Goal: Task Accomplishment & Management: Manage account settings

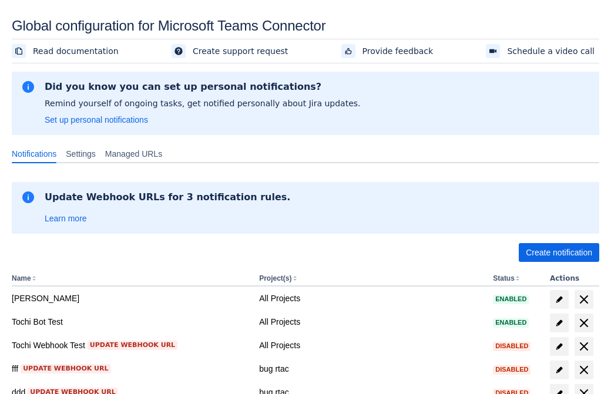
click at [559, 253] on span "Create notification" at bounding box center [559, 252] width 66 height 19
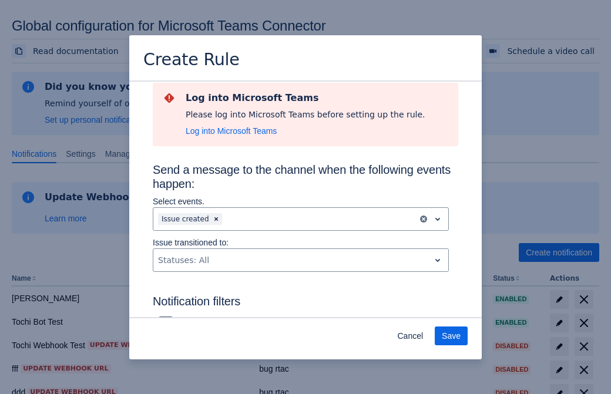
type input "RuleName-165298New Rule (44)"
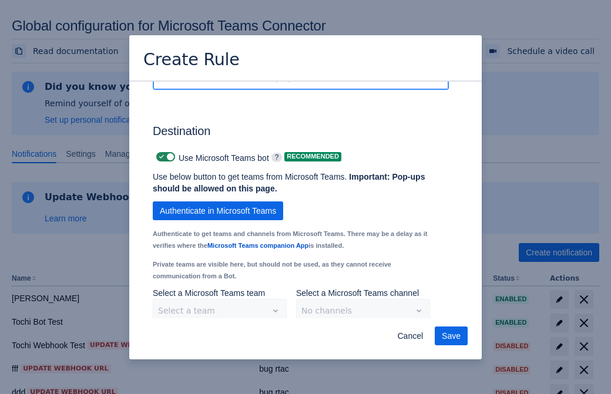
scroll to position [963, 0]
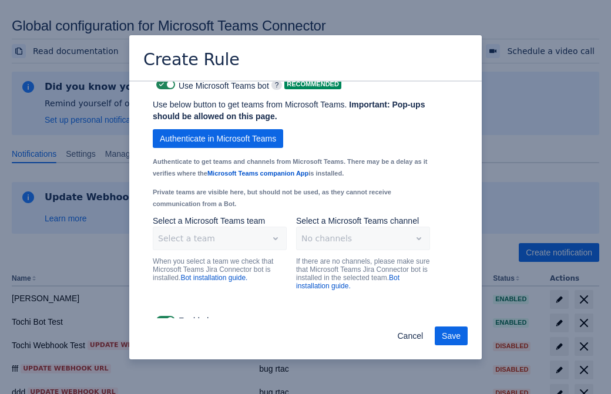
click at [218, 129] on span "Authenticate in Microsoft Teams" at bounding box center [218, 138] width 116 height 19
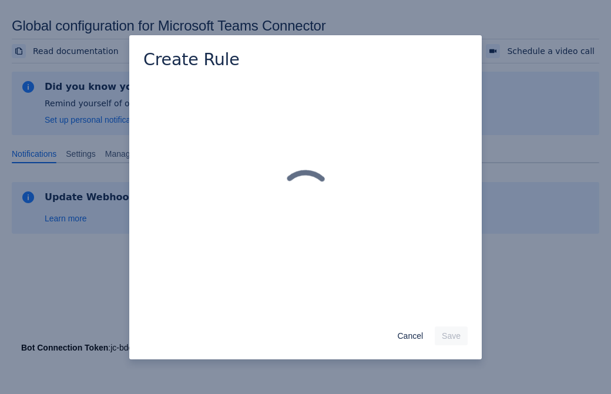
scroll to position [0, 0]
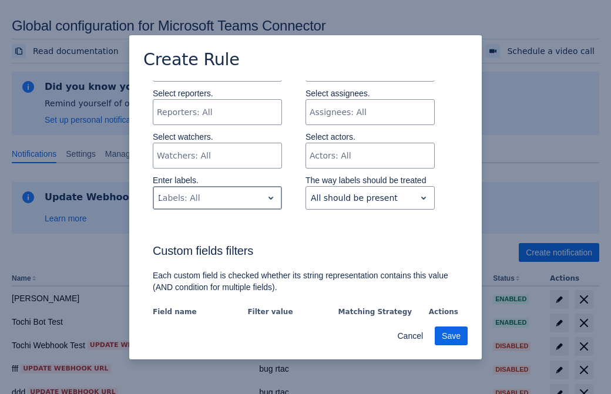
type input "165298_label"
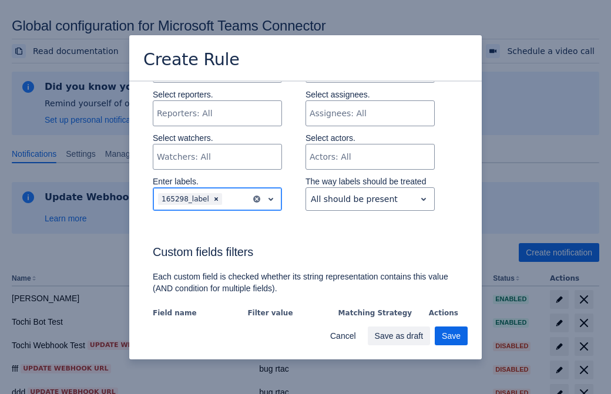
scroll to position [804, 0]
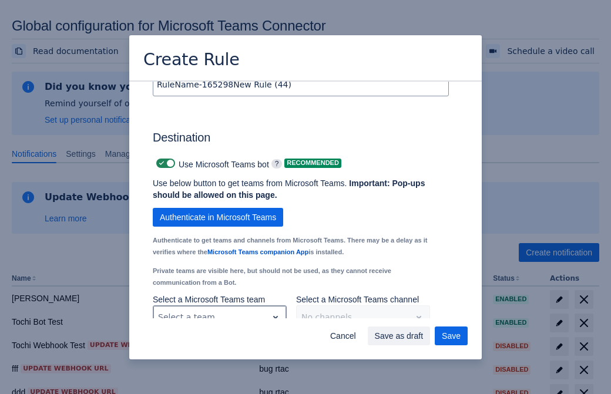
click at [219, 310] on div "Scrollable content" at bounding box center [210, 317] width 105 height 14
click at [362, 310] on div "Scrollable content" at bounding box center [353, 317] width 105 height 14
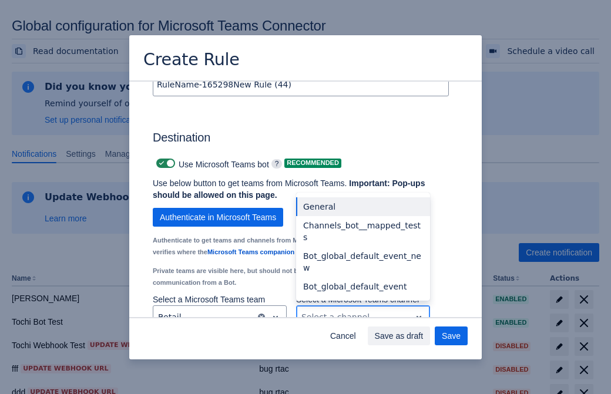
click at [362, 277] on div "Bot_global_default_event" at bounding box center [363, 286] width 134 height 19
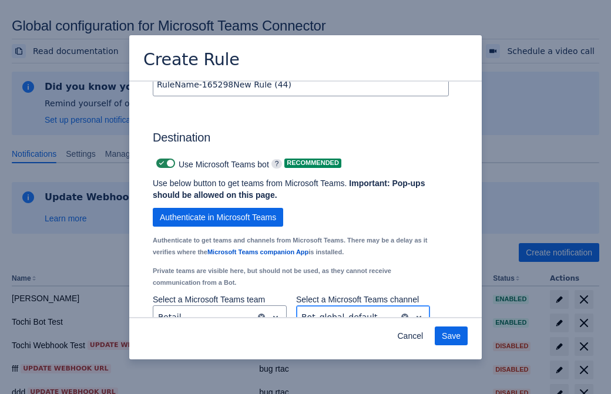
click at [451, 336] on span "Save" at bounding box center [451, 336] width 19 height 19
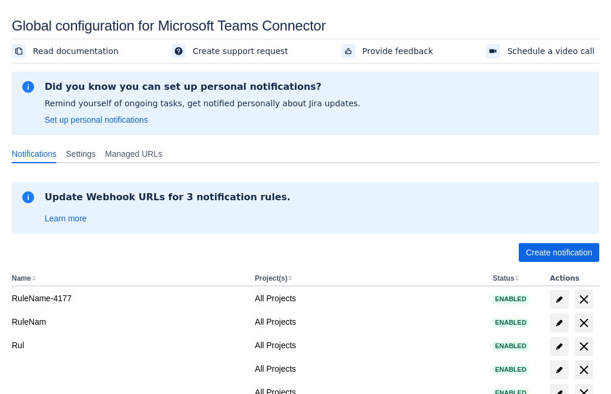
scroll to position [225, 0]
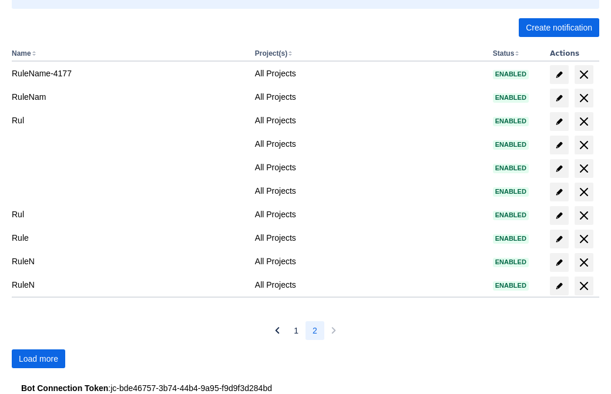
click at [38, 359] on span "Load more" at bounding box center [38, 358] width 39 height 19
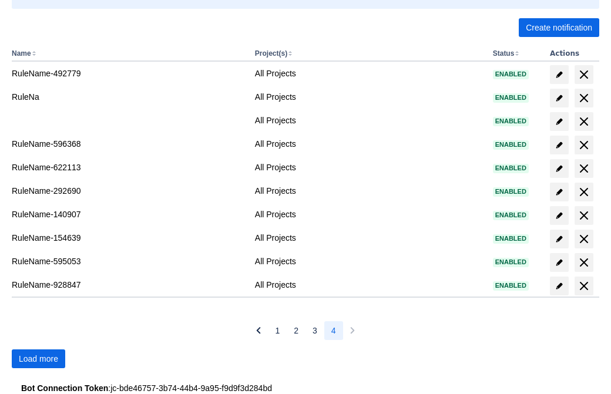
click at [38, 359] on span "Load more" at bounding box center [38, 358] width 39 height 19
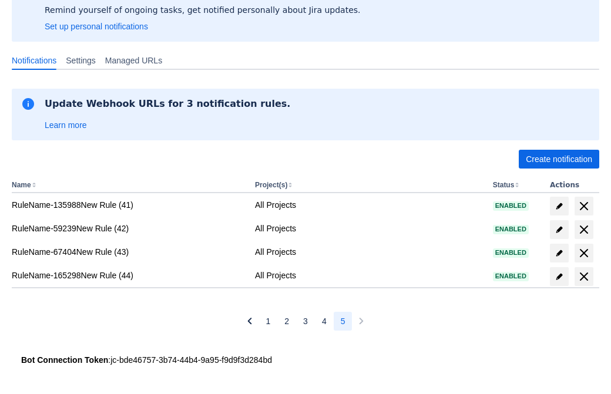
scroll to position [93, 0]
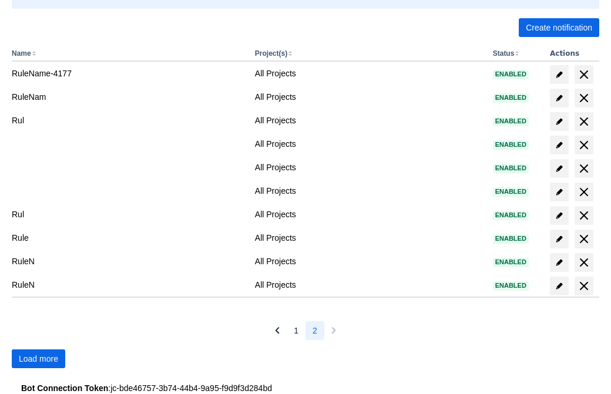
click at [38, 359] on span "Load more" at bounding box center [38, 358] width 39 height 19
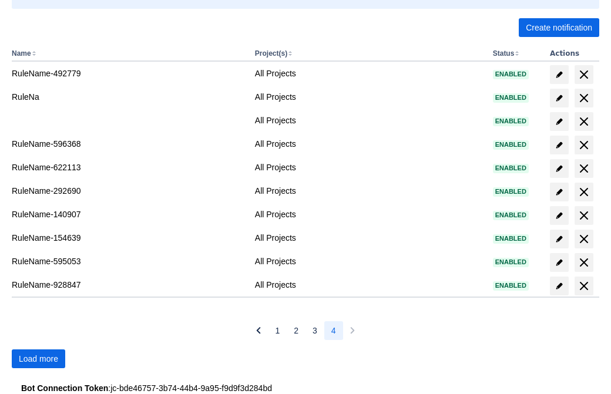
click at [38, 359] on span "Load more" at bounding box center [38, 358] width 39 height 19
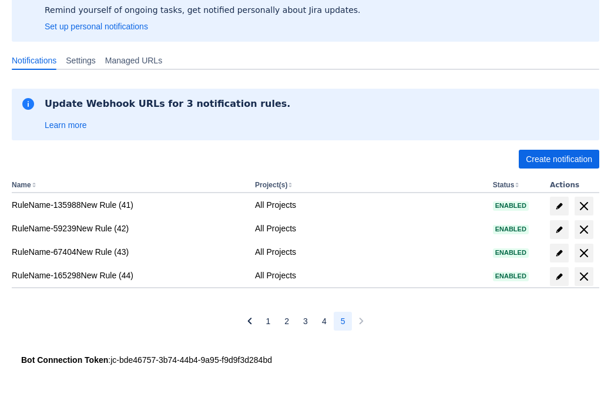
click at [583, 277] on span "delete" at bounding box center [584, 277] width 14 height 14
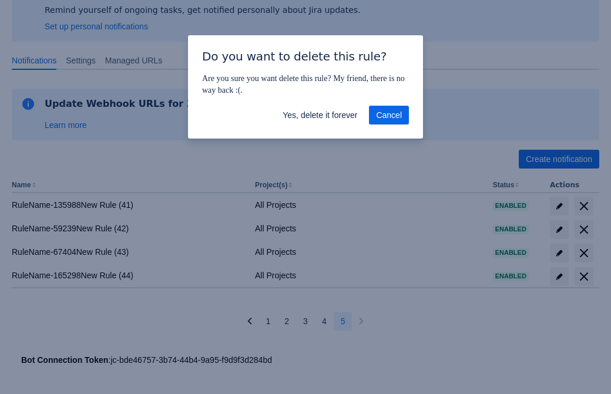
click at [320, 115] on span "Yes, delete it forever" at bounding box center [320, 115] width 75 height 19
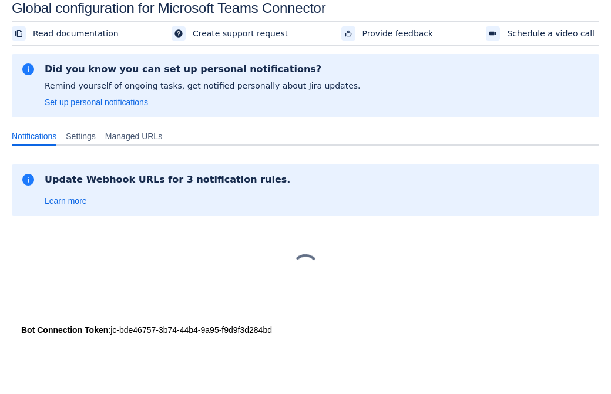
scroll to position [18, 0]
